Goal: Task Accomplishment & Management: Use online tool/utility

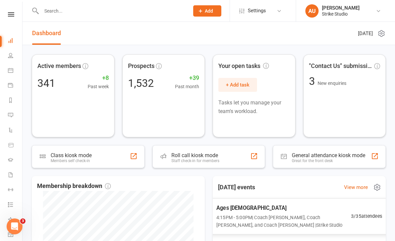
click at [252, 221] on span "4:15PM - 5:00PM | Coach [PERSON_NAME], Coach [PERSON_NAME], and Coach [PERSON_N…" at bounding box center [283, 220] width 135 height 15
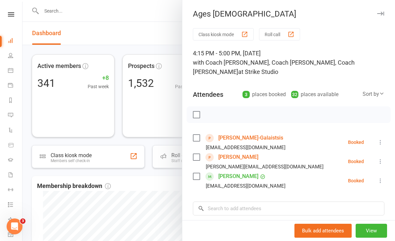
click at [244, 34] on div "button" at bounding box center [244, 34] width 7 height 7
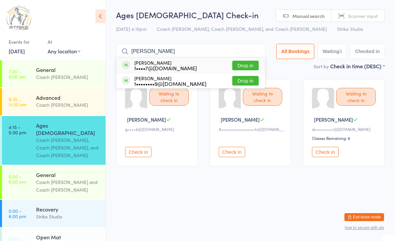
type input "Taylor"
click at [248, 70] on button "Drop in" at bounding box center [245, 66] width 26 height 10
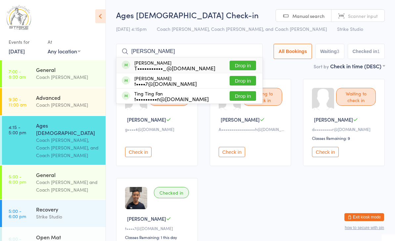
type input "Tiffany"
click at [247, 81] on button "Drop in" at bounding box center [243, 81] width 26 height 10
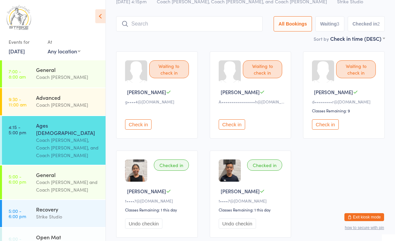
scroll to position [22, 0]
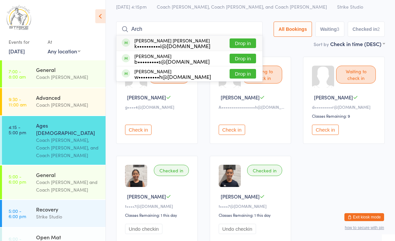
type input "Arch"
click at [240, 38] on button "Drop in" at bounding box center [243, 43] width 26 height 10
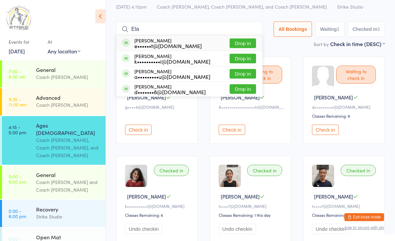
type input "Ela"
click at [234, 55] on button "Drop in" at bounding box center [243, 59] width 26 height 10
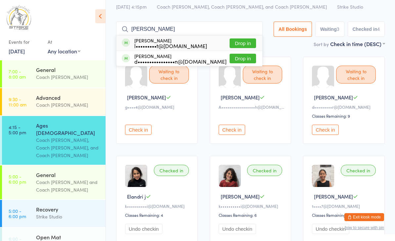
type input "Fred"
click at [244, 43] on button "Drop in" at bounding box center [243, 43] width 26 height 10
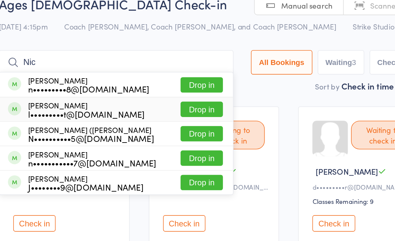
scroll to position [0, 0]
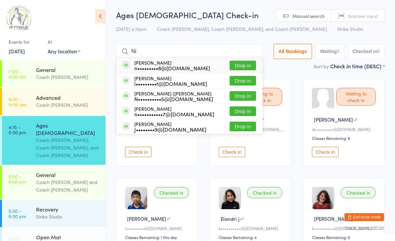
type input "N"
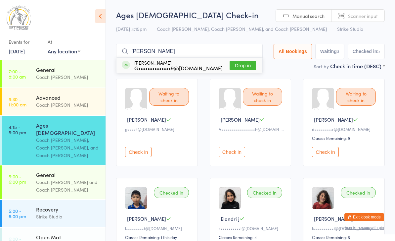
type input "Eloise"
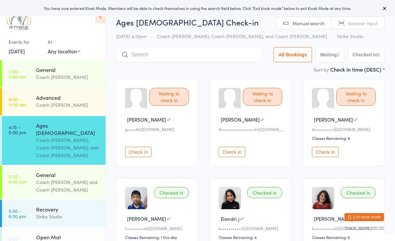
click at [105, 18] on icon at bounding box center [100, 16] width 10 height 14
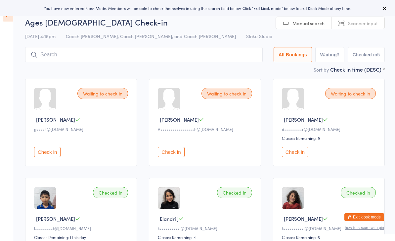
click at [219, 44] on div "Ages [DEMOGRAPHIC_DATA] Check-in [DATE] 4:15pm Coach [PERSON_NAME], Coach [PERS…" at bounding box center [205, 41] width 360 height 49
click at [233, 45] on div "Ages [DEMOGRAPHIC_DATA] Check-in [DATE] 4:15pm Coach [PERSON_NAME], Coach [PERS…" at bounding box center [205, 41] width 360 height 49
click at [226, 59] on input "search" at bounding box center [144, 54] width 238 height 15
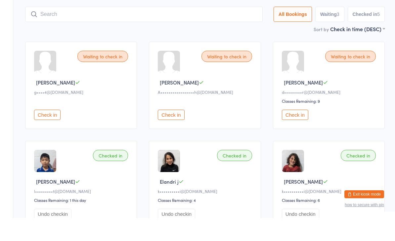
scroll to position [25, 0]
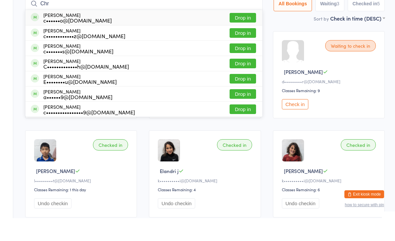
click at [272, 24] on main "Ages [DEMOGRAPHIC_DATA] Check-in [DATE] 4:15pm Coach [PERSON_NAME], Coach [PERS…" at bounding box center [205, 164] width 360 height 360
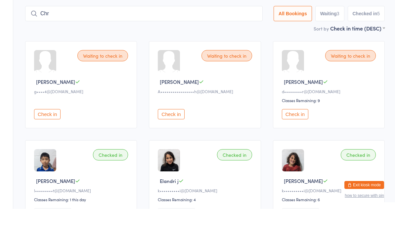
scroll to position [0, 0]
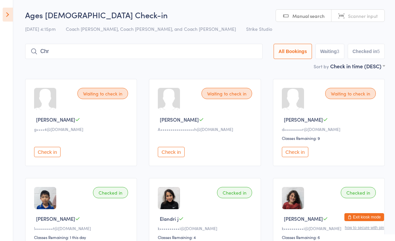
click at [221, 45] on input "Chr" at bounding box center [144, 51] width 238 height 15
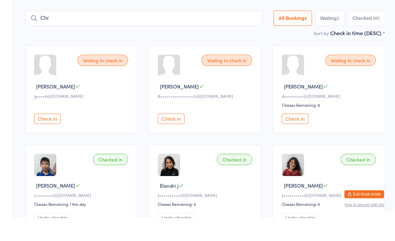
scroll to position [22, 0]
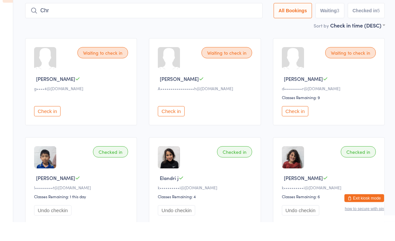
click at [177, 125] on button "Check in" at bounding box center [171, 130] width 26 height 10
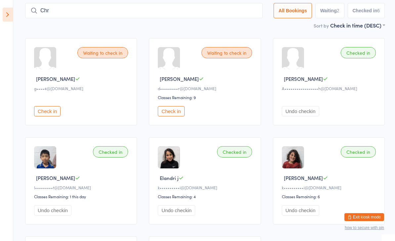
click at [196, 11] on input "Chr" at bounding box center [144, 10] width 238 height 15
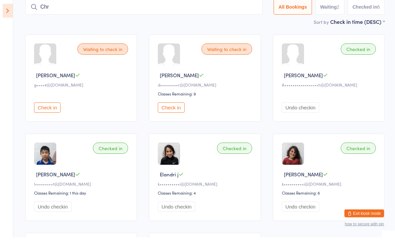
click at [139, 7] on input "Chr" at bounding box center [144, 10] width 238 height 15
type input "C"
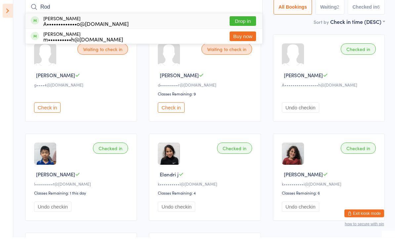
type input "Rod"
click at [240, 24] on button "Drop in" at bounding box center [243, 25] width 26 height 10
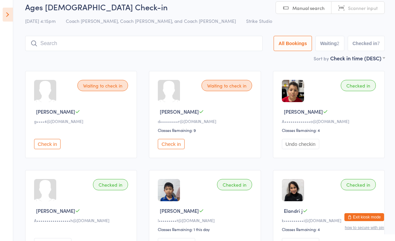
scroll to position [0, 0]
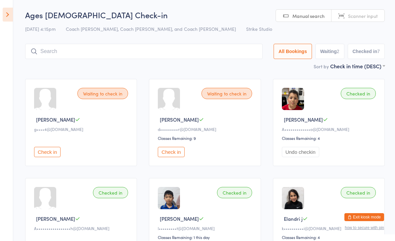
click at [72, 48] on input "search" at bounding box center [144, 51] width 238 height 15
click at [73, 50] on input "search" at bounding box center [144, 51] width 238 height 15
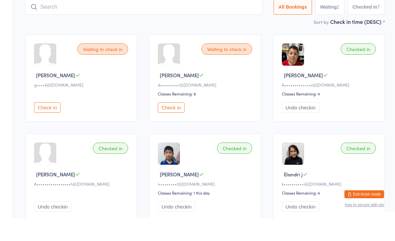
scroll to position [43, 0]
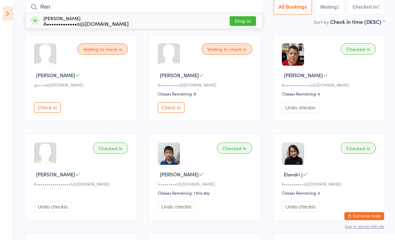
type input "Ren"
click at [240, 24] on button "Drop in" at bounding box center [243, 22] width 26 height 10
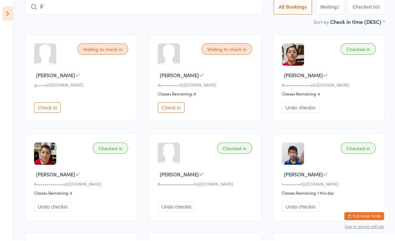
scroll to position [44, 0]
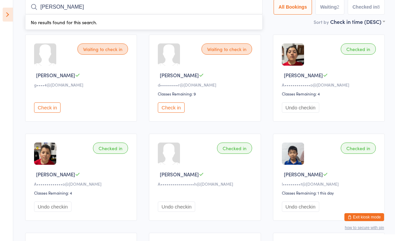
click at [233, 11] on input "[PERSON_NAME]" at bounding box center [144, 6] width 238 height 15
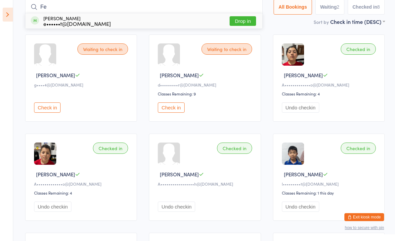
type input "F"
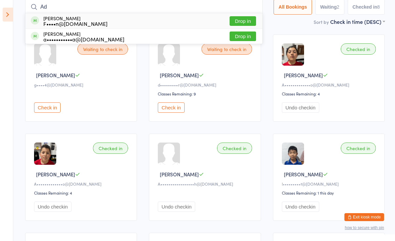
type input "A"
type input "Ar"
click at [236, 23] on button "Drop in" at bounding box center [243, 21] width 26 height 10
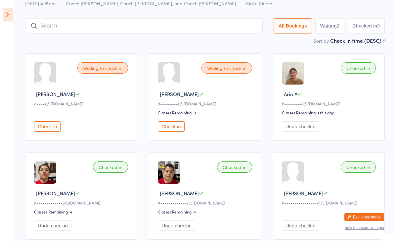
scroll to position [0, 0]
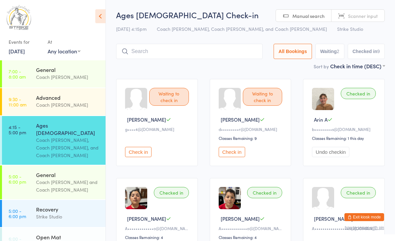
click at [140, 153] on button "Check in" at bounding box center [138, 152] width 26 height 10
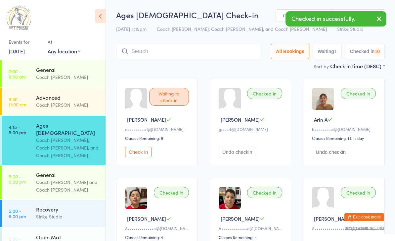
click at [139, 154] on button "Check in" at bounding box center [138, 152] width 26 height 10
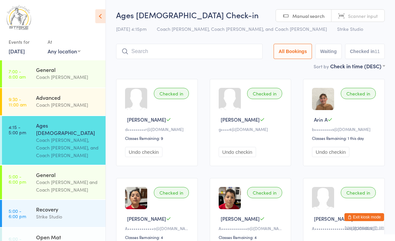
click at [215, 51] on input "search" at bounding box center [189, 51] width 147 height 15
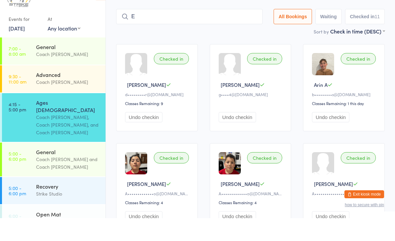
scroll to position [15, 0]
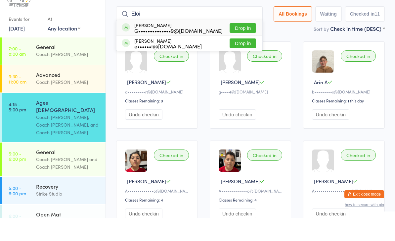
type input "Eloi"
click at [247, 46] on button "Drop in" at bounding box center [243, 51] width 26 height 10
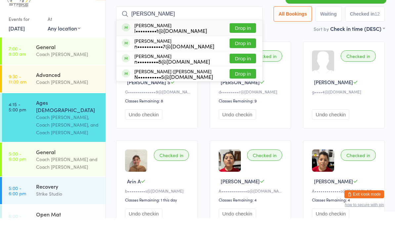
type input "Nichol"
click at [246, 46] on button "Drop in" at bounding box center [243, 51] width 26 height 10
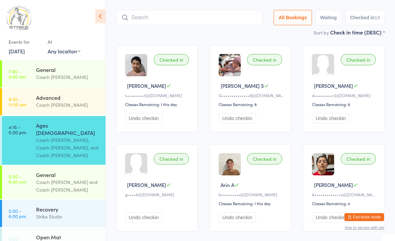
scroll to position [0, 0]
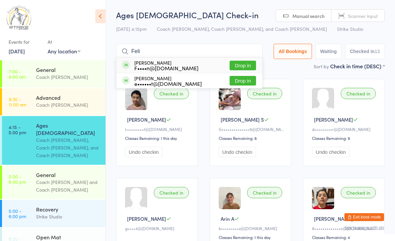
type input "Feli"
click at [247, 69] on button "Drop in" at bounding box center [243, 66] width 26 height 10
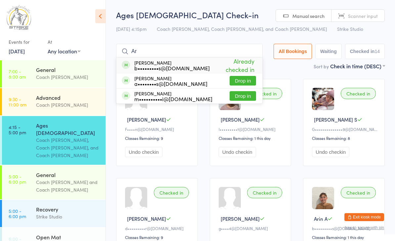
type input "A"
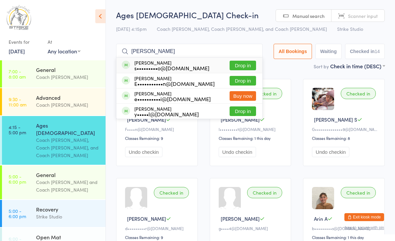
type input "Etha"
click at [249, 70] on button "Drop in" at bounding box center [243, 66] width 26 height 10
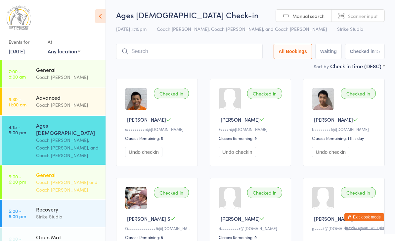
click at [77, 178] on div "Coach [PERSON_NAME] and Coach [PERSON_NAME]" at bounding box center [68, 185] width 64 height 15
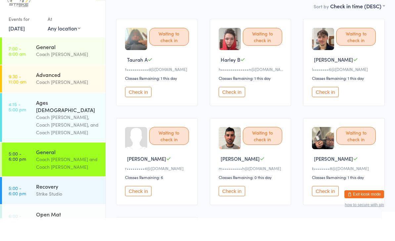
scroll to position [69, 0]
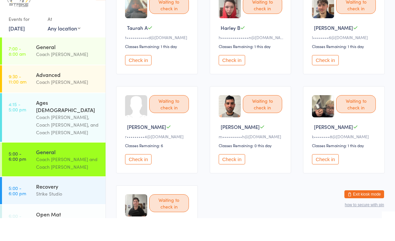
click at [320, 177] on button "Check in" at bounding box center [325, 182] width 26 height 10
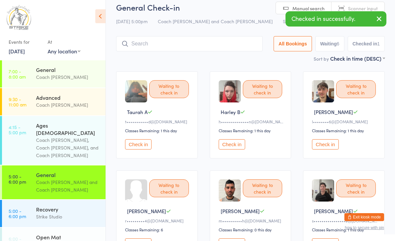
scroll to position [0, 0]
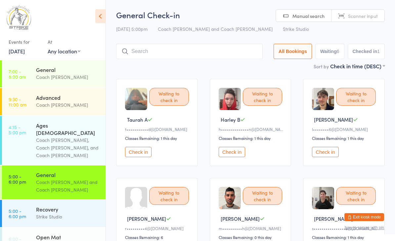
click at [233, 155] on button "Check in" at bounding box center [232, 152] width 26 height 10
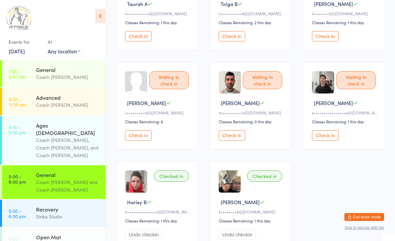
scroll to position [116, 0]
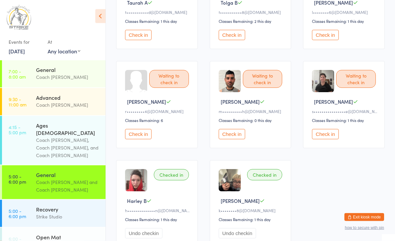
click at [136, 139] on button "Check in" at bounding box center [138, 134] width 26 height 10
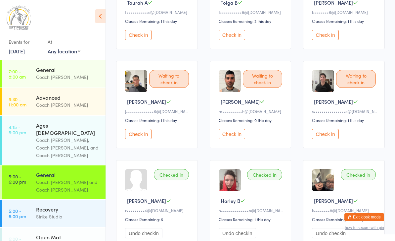
click at [227, 139] on button "Check in" at bounding box center [232, 134] width 26 height 10
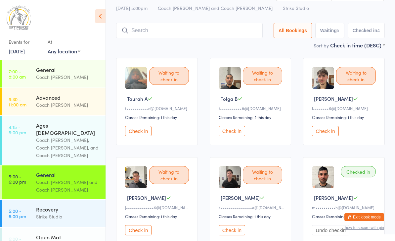
scroll to position [0, 0]
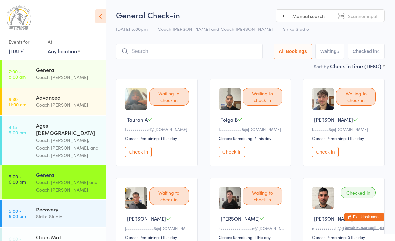
click at [167, 56] on input "search" at bounding box center [189, 51] width 147 height 15
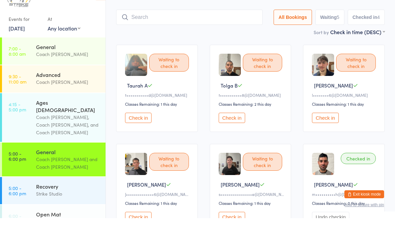
scroll to position [22, 0]
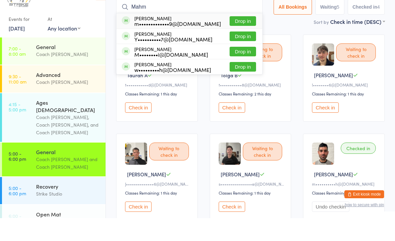
type input "Mahm"
click at [237, 39] on button "Drop in" at bounding box center [243, 44] width 26 height 10
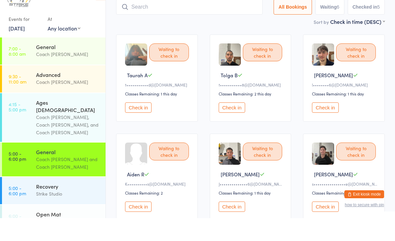
click at [242, 125] on button "Check in" at bounding box center [232, 130] width 26 height 10
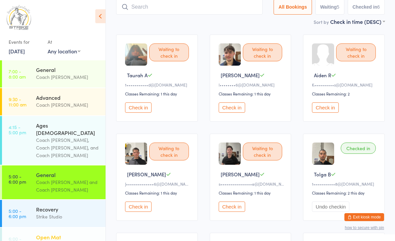
click at [80, 240] on div "Strike Studio" at bounding box center [68, 244] width 64 height 8
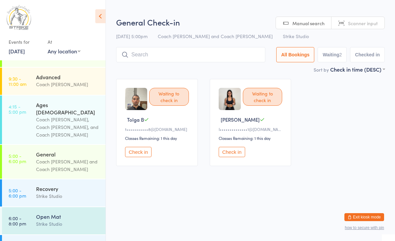
scroll to position [23, 0]
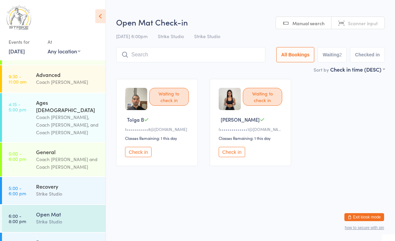
click at [141, 155] on button "Check in" at bounding box center [138, 152] width 26 height 10
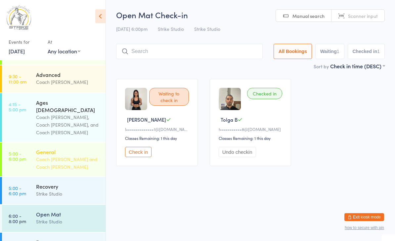
click at [52, 148] on div "General" at bounding box center [68, 151] width 64 height 7
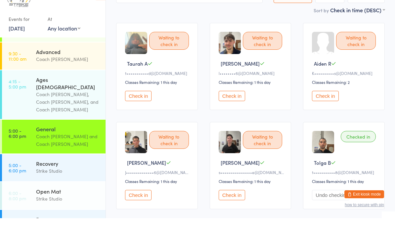
scroll to position [33, 0]
click at [134, 212] on button "Check in" at bounding box center [138, 217] width 26 height 10
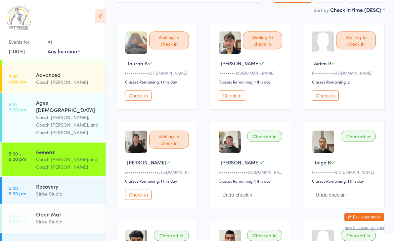
scroll to position [0, 0]
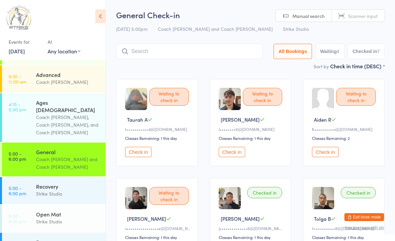
click at [202, 53] on input "search" at bounding box center [189, 51] width 147 height 15
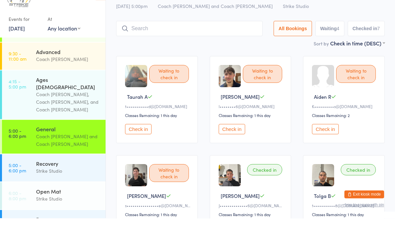
scroll to position [8, 0]
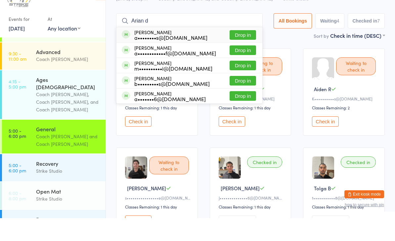
type input "Arian d"
click at [238, 53] on button "Drop in" at bounding box center [243, 58] width 26 height 10
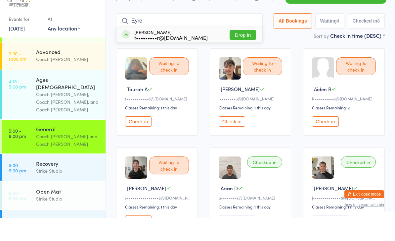
type input "Eyre"
click at [244, 53] on button "Drop in" at bounding box center [243, 58] width 26 height 10
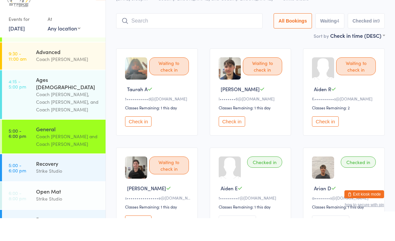
click at [240, 139] on button "Check in" at bounding box center [232, 144] width 26 height 10
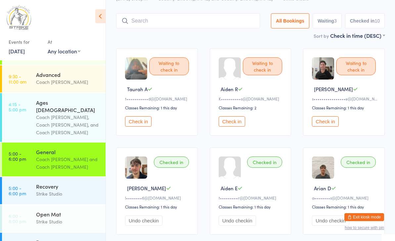
click at [224, 21] on input "search" at bounding box center [188, 20] width 144 height 15
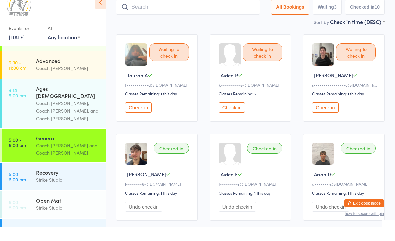
click at [242, 116] on button "Check in" at bounding box center [232, 121] width 26 height 10
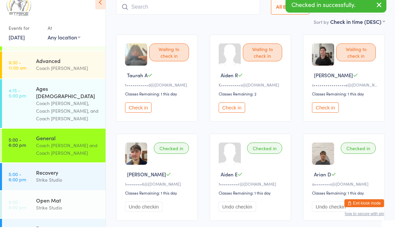
scroll to position [44, 0]
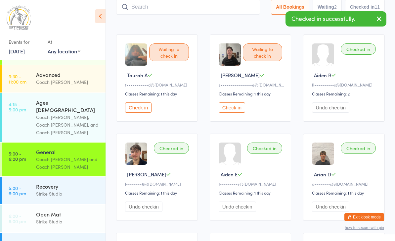
click at [201, 13] on input "search" at bounding box center [188, 6] width 144 height 15
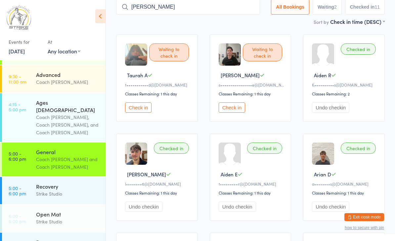
click at [166, 12] on input "Nichol" at bounding box center [188, 6] width 144 height 15
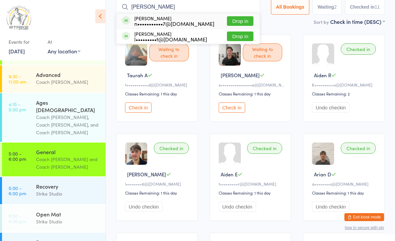
type input "Nicholas visa"
click at [237, 21] on button "Drop in" at bounding box center [240, 21] width 26 height 10
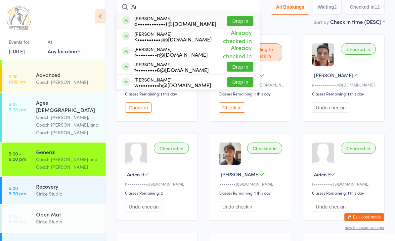
type input "A"
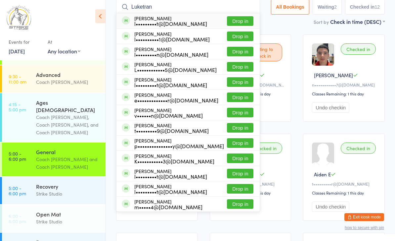
type input "Luketran"
click at [239, 19] on button "Drop in" at bounding box center [240, 21] width 26 height 10
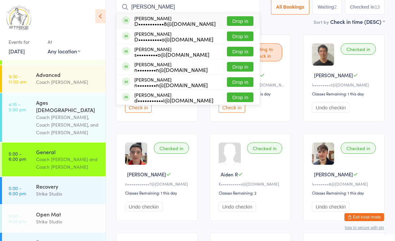
type input "Daniel"
click at [244, 35] on button "Drop in" at bounding box center [240, 36] width 26 height 10
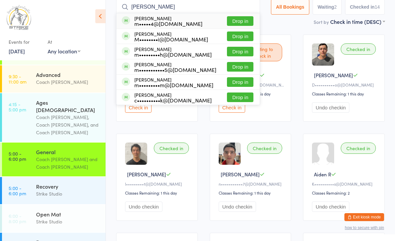
type input "Margaret"
click at [230, 19] on button "Drop in" at bounding box center [240, 21] width 26 height 10
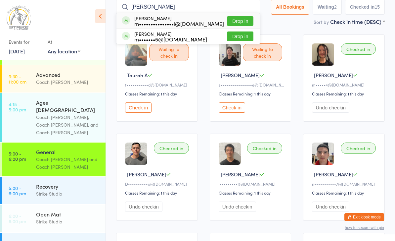
type input "Mitch"
click at [235, 15] on div "Mitch Scott m•••••••••••••••l@gmail.com Drop in" at bounding box center [187, 20] width 143 height 15
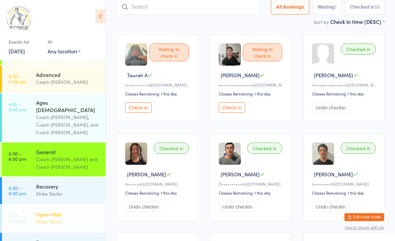
click at [40, 217] on div "Strike Studio" at bounding box center [68, 221] width 64 height 8
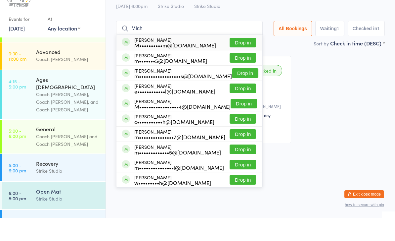
type input "Mich"
click at [239, 121] on button "Drop in" at bounding box center [244, 126] width 26 height 10
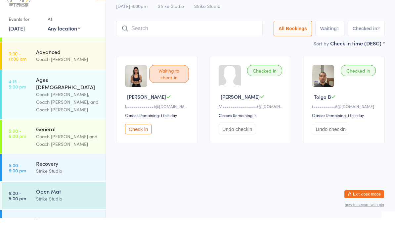
click at [133, 147] on button "Check in" at bounding box center [138, 152] width 26 height 10
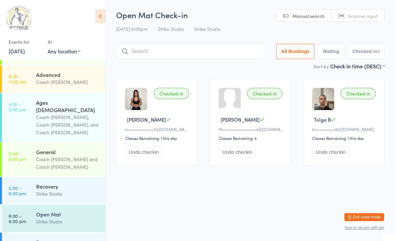
click at [76, 217] on div "Strike Studio" at bounding box center [68, 221] width 64 height 8
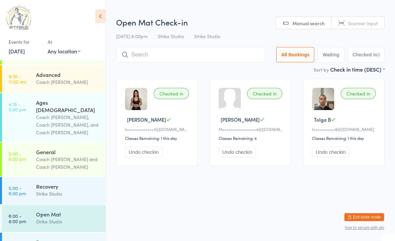
click at [143, 58] on input "search" at bounding box center [190, 54] width 149 height 15
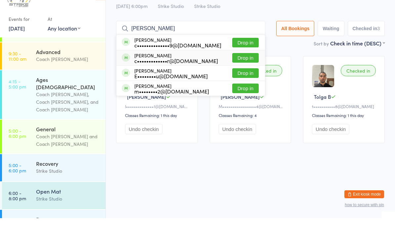
type input "Charlie"
click at [241, 76] on button "Drop in" at bounding box center [245, 81] width 26 height 10
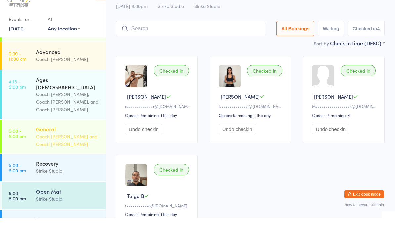
click at [73, 155] on div "Coach Bella and Coach Vinay" at bounding box center [68, 162] width 64 height 15
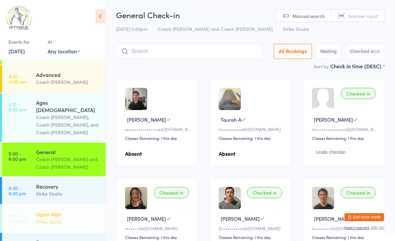
click at [77, 217] on div "Strike Studio" at bounding box center [68, 221] width 64 height 8
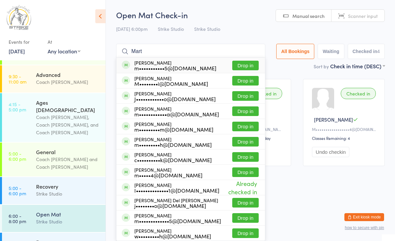
type input "Mart"
click at [245, 109] on button "Drop in" at bounding box center [245, 111] width 26 height 10
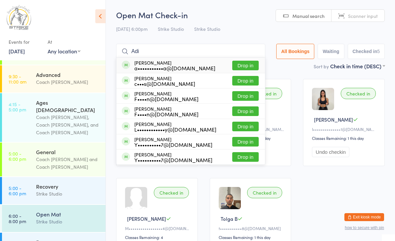
type input "Adi"
click at [244, 65] on button "Drop in" at bounding box center [245, 66] width 26 height 10
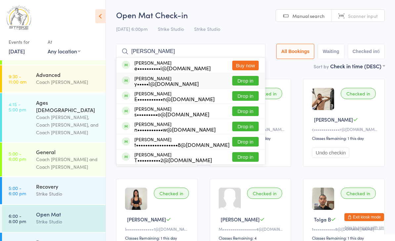
type input "Ethan"
click at [251, 80] on button "Drop in" at bounding box center [245, 81] width 26 height 10
